Goal: Check status: Check status

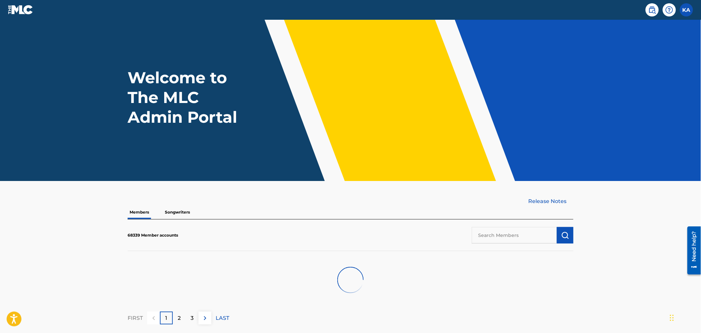
click at [177, 210] on p "Songwriters" at bounding box center [177, 213] width 29 height 14
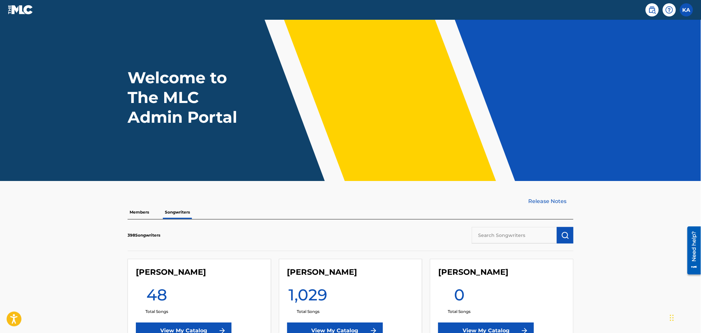
click at [146, 212] on p "Members" at bounding box center [139, 213] width 23 height 14
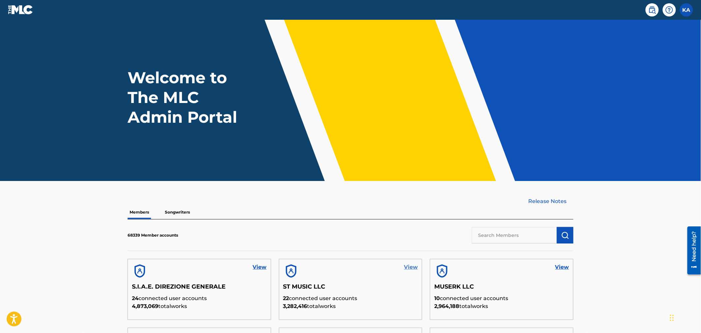
click at [413, 269] on link "View" at bounding box center [411, 268] width 14 height 8
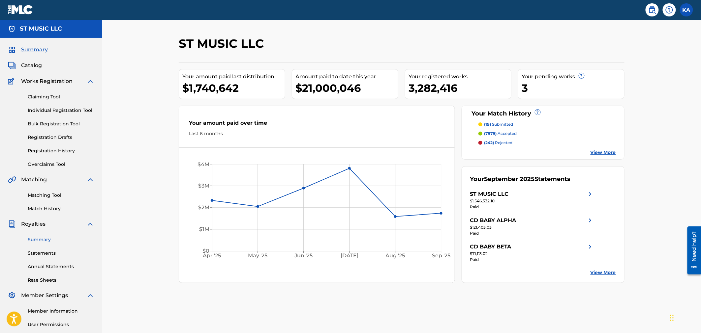
click at [31, 239] on link "Summary" at bounding box center [61, 240] width 67 height 7
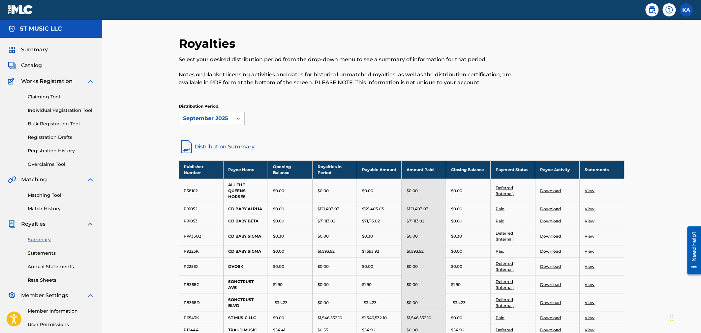
click at [240, 120] on icon at bounding box center [238, 118] width 7 height 7
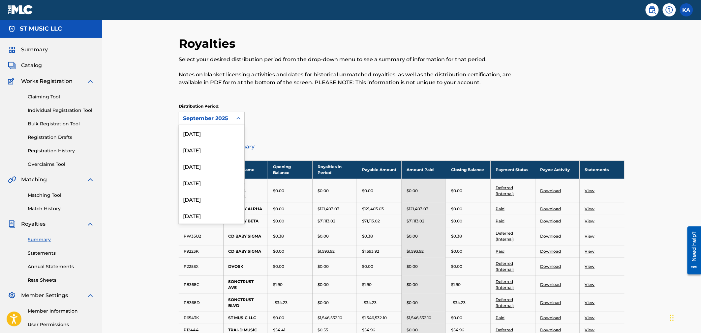
scroll to position [106, 0]
click at [215, 162] on div "January 2025" at bounding box center [211, 159] width 65 height 16
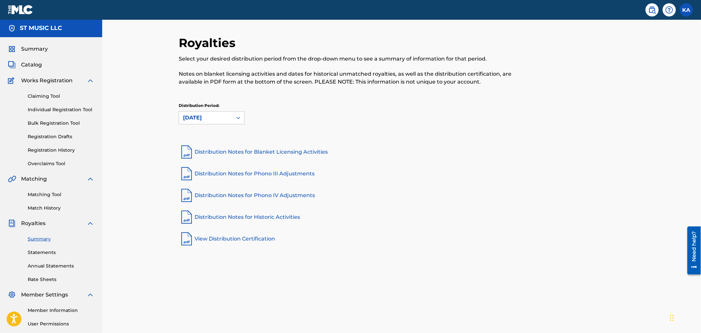
scroll to position [0, 0]
click at [234, 116] on div at bounding box center [238, 119] width 12 height 12
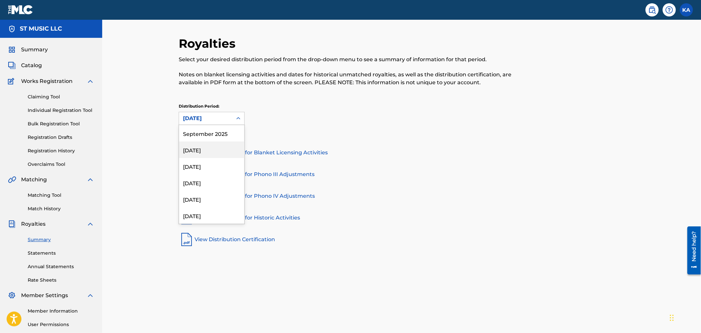
click at [203, 147] on div "August 2025" at bounding box center [211, 150] width 65 height 16
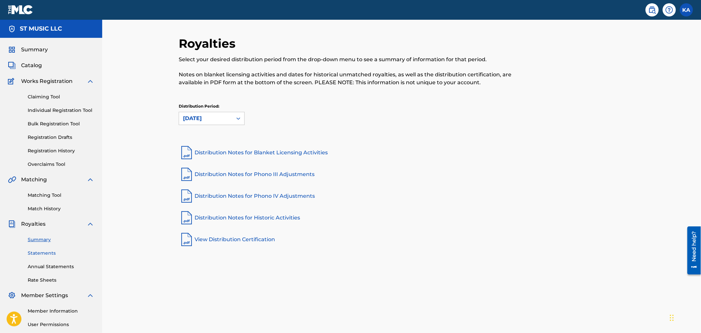
click at [40, 251] on link "Statements" at bounding box center [61, 253] width 67 height 7
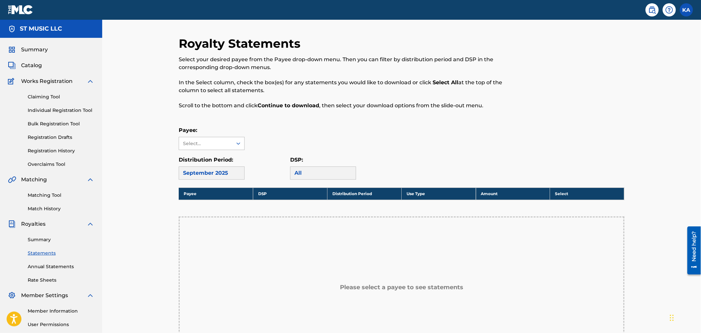
click at [202, 144] on div "Select..." at bounding box center [205, 143] width 45 height 7
click at [204, 146] on div "Select..." at bounding box center [205, 143] width 45 height 7
click at [223, 168] on div "September 2025" at bounding box center [212, 173] width 66 height 13
click at [223, 170] on div "September 2025" at bounding box center [212, 173] width 66 height 13
click at [230, 144] on div "Select..." at bounding box center [205, 143] width 53 height 13
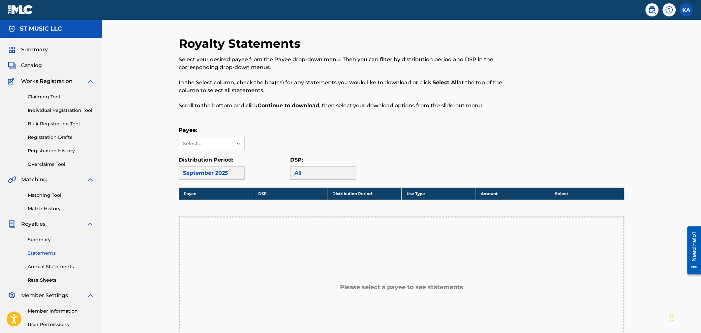
click at [230, 144] on div "Select..." at bounding box center [205, 143] width 53 height 13
click at [34, 238] on link "Summary" at bounding box center [61, 240] width 67 height 7
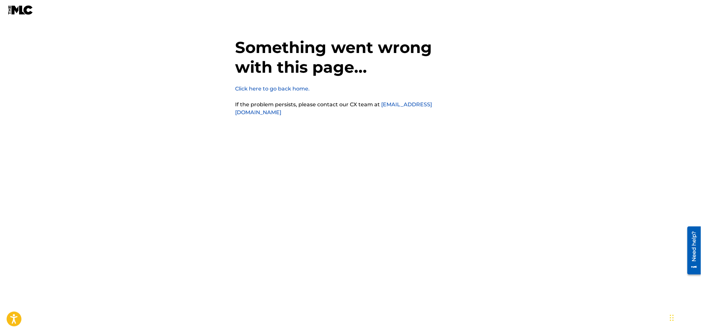
click at [270, 89] on link "Click here to go back home." at bounding box center [272, 89] width 74 height 6
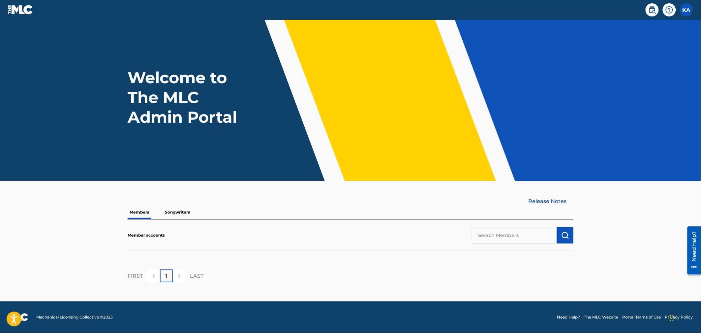
click at [174, 211] on p "Songwriters" at bounding box center [177, 213] width 29 height 14
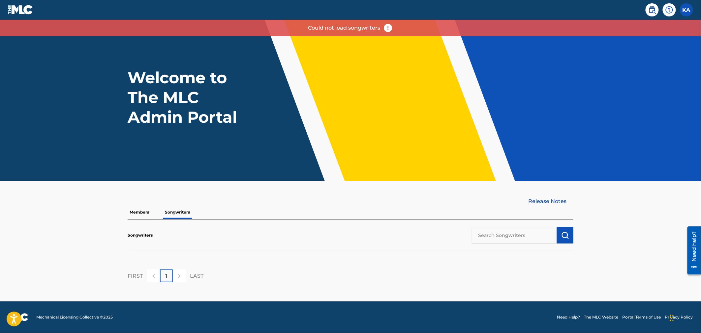
click at [135, 213] on p "Members" at bounding box center [139, 213] width 23 height 14
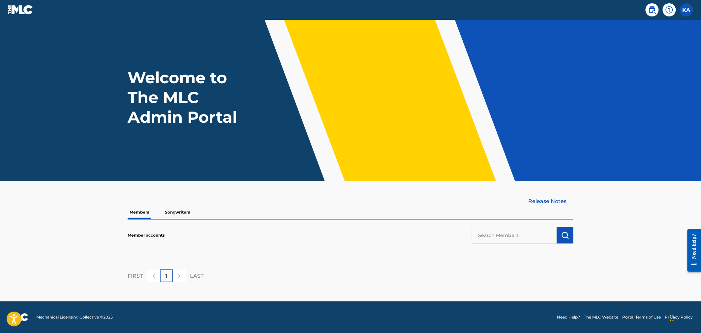
click at [140, 212] on p "Members" at bounding box center [139, 213] width 23 height 14
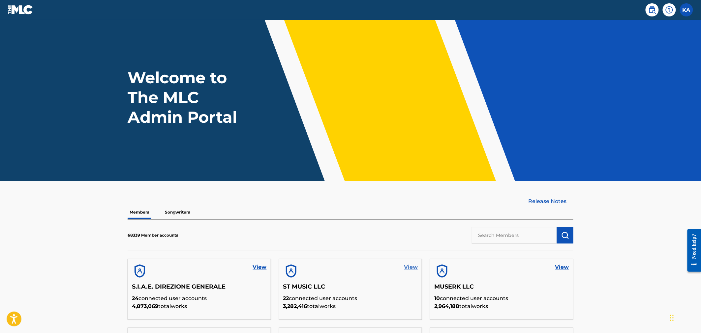
click at [411, 266] on link "View" at bounding box center [411, 268] width 14 height 8
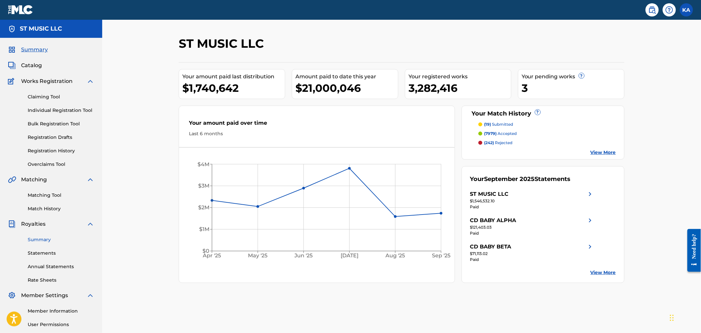
click at [40, 240] on link "Summary" at bounding box center [61, 240] width 67 height 7
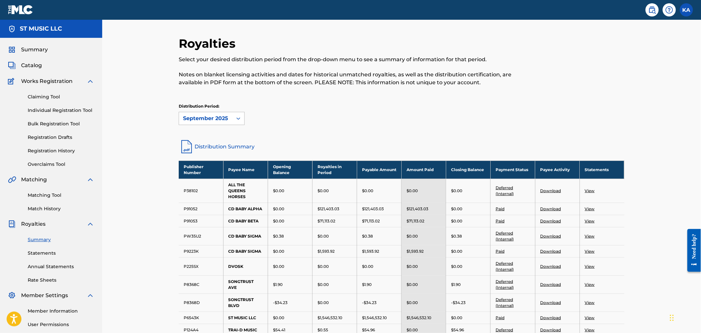
click at [242, 116] on div at bounding box center [238, 119] width 12 height 12
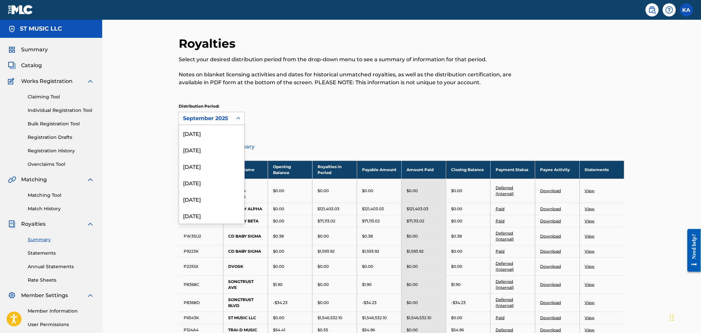
scroll to position [118, 0]
click at [210, 146] on div "January 2025" at bounding box center [211, 147] width 65 height 16
